Goal: Task Accomplishment & Management: Manage account settings

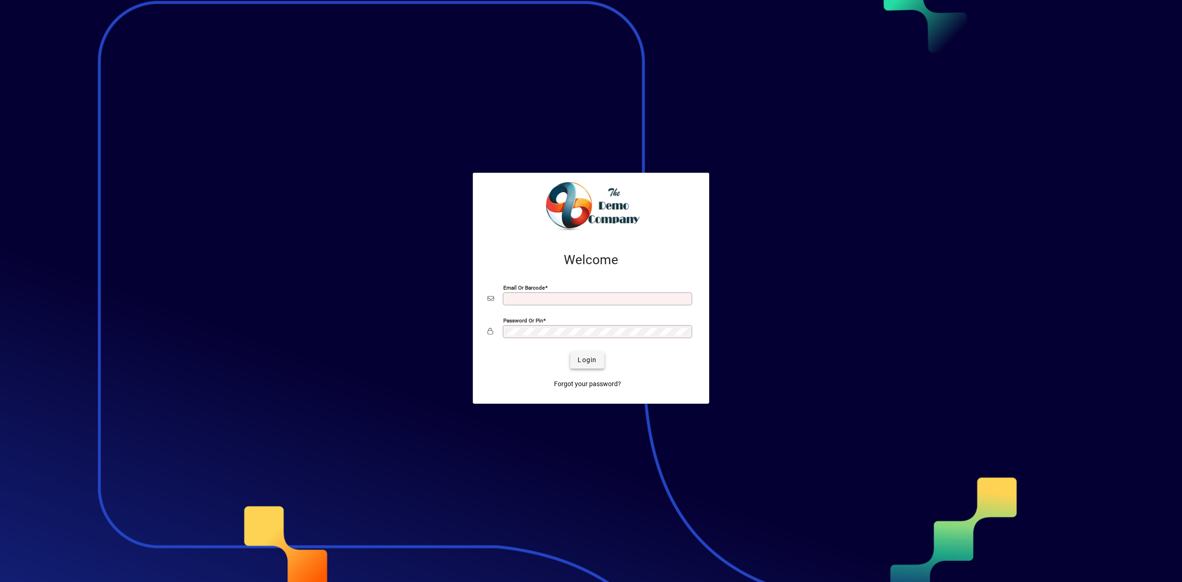
type input "**********"
click at [597, 363] on span "submit" at bounding box center [587, 360] width 34 height 22
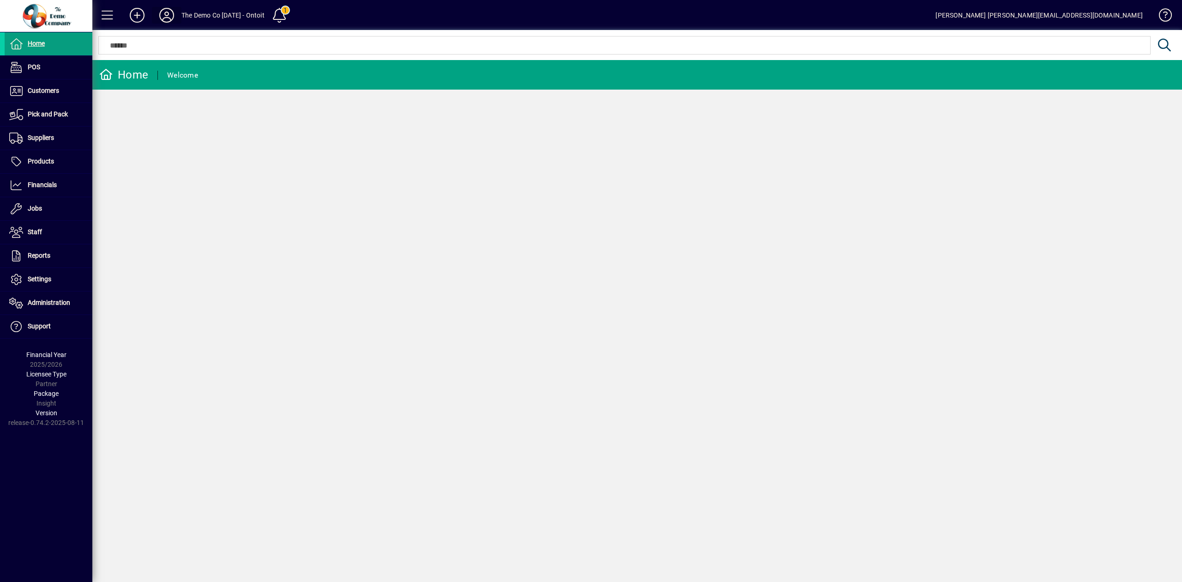
click at [162, 13] on icon at bounding box center [166, 15] width 18 height 15
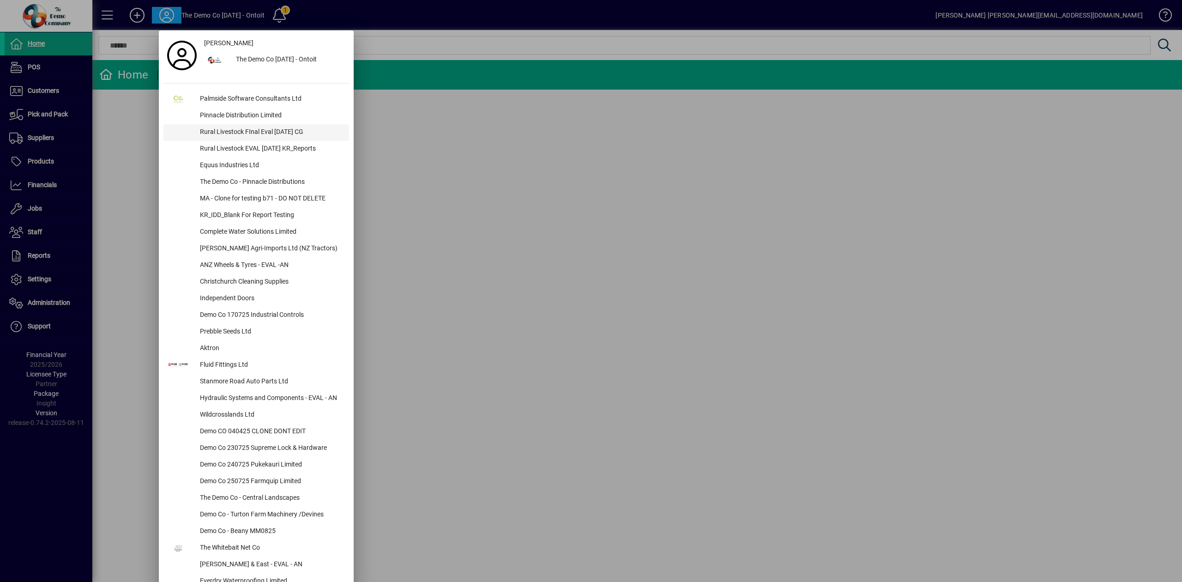
click at [228, 134] on div "Rural Livestock FInal Eval 11AUG25 CG" at bounding box center [271, 132] width 156 height 17
